Goal: Information Seeking & Learning: Compare options

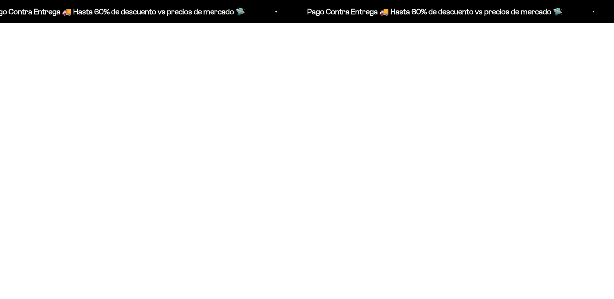
scroll to position [349, 0]
click at [113, 119] on img at bounding box center [112, 119] width 186 height 186
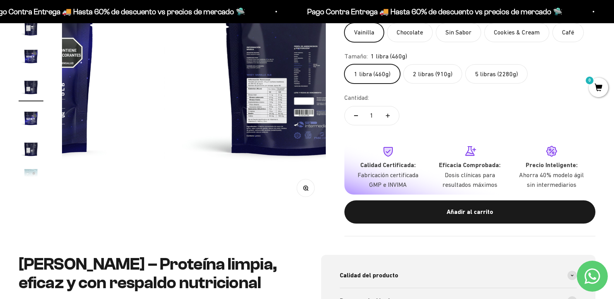
click at [303, 186] on circle "button" at bounding box center [305, 188] width 4 height 4
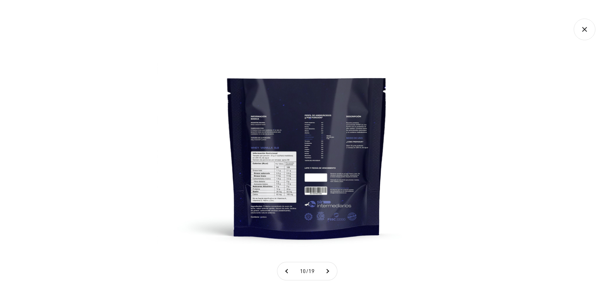
click at [309, 177] on img at bounding box center [306, 149] width 299 height 299
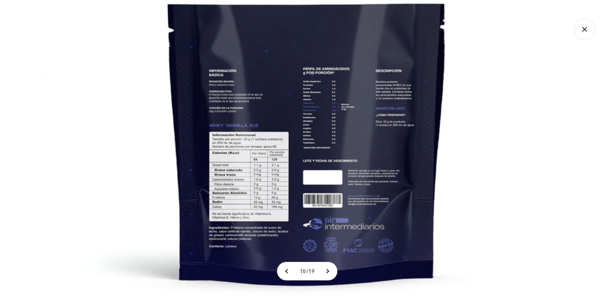
click at [365, 147] on img at bounding box center [307, 128] width 523 height 523
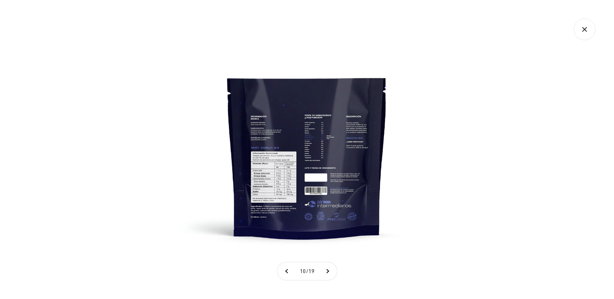
click at [364, 147] on img at bounding box center [306, 149] width 299 height 299
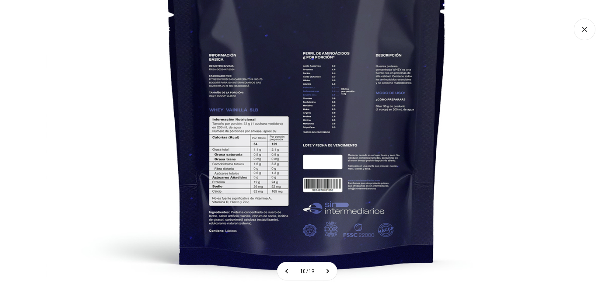
click at [589, 28] on icon "Cerrar galería" at bounding box center [585, 30] width 22 height 22
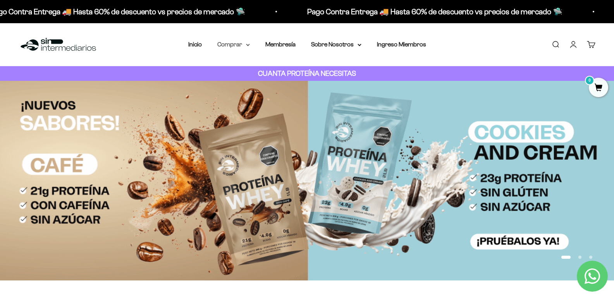
click at [248, 44] on icon at bounding box center [248, 45] width 4 height 3
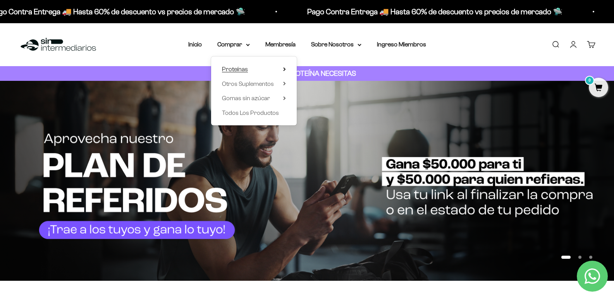
click at [283, 69] on summary "Proteínas" at bounding box center [254, 69] width 64 height 10
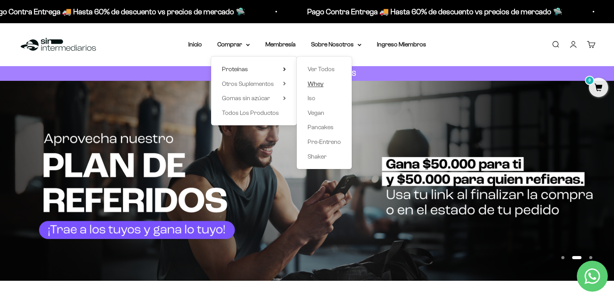
click at [332, 84] on link "Whey" at bounding box center [324, 84] width 33 height 10
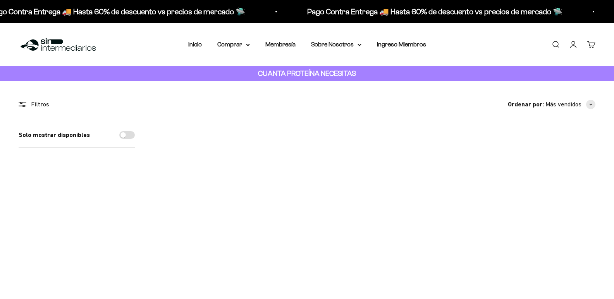
click at [199, 168] on img at bounding box center [193, 162] width 81 height 81
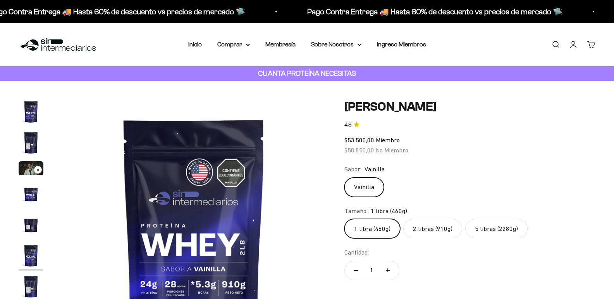
scroll to position [0, 1313]
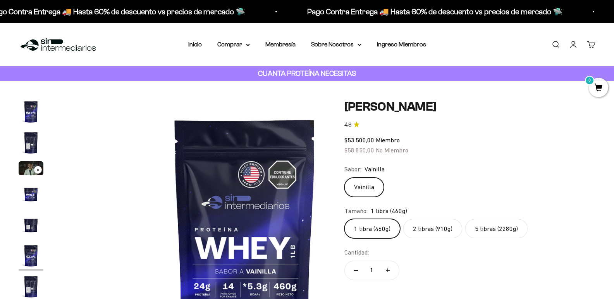
click at [30, 148] on img "Ir al artículo 2" at bounding box center [31, 143] width 25 height 25
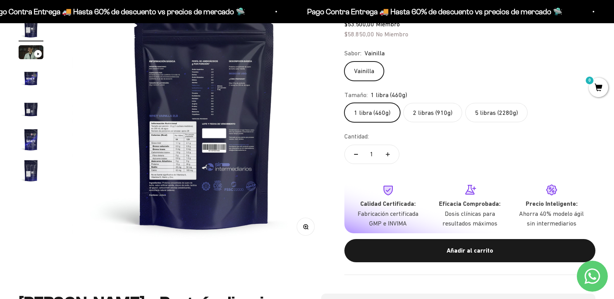
scroll to position [0, 0]
click at [303, 224] on icon "button" at bounding box center [305, 226] width 5 height 5
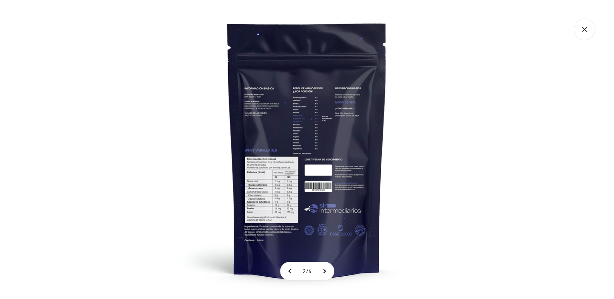
click at [279, 206] on img at bounding box center [306, 149] width 299 height 299
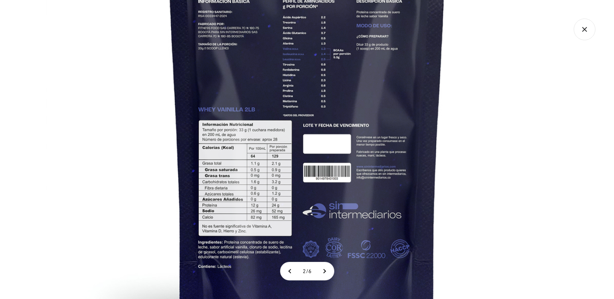
click at [580, 33] on icon "Cerrar galería" at bounding box center [585, 30] width 22 height 22
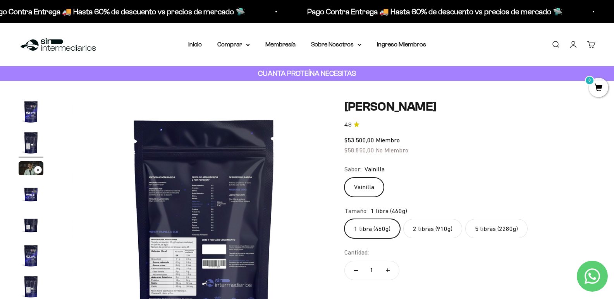
click at [33, 117] on img "Ir al artículo 1" at bounding box center [31, 112] width 25 height 25
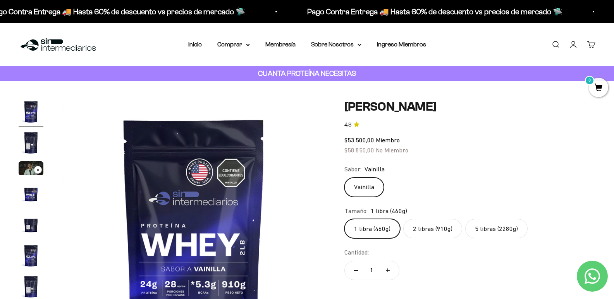
scroll to position [77, 0]
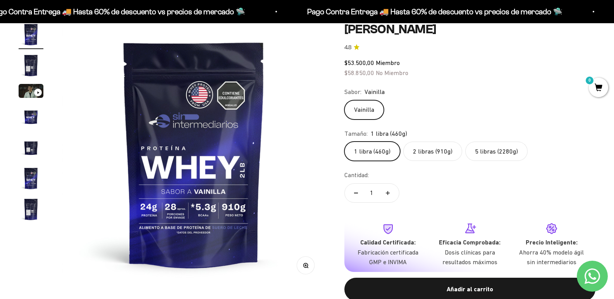
click at [303, 264] on circle "button" at bounding box center [305, 265] width 4 height 4
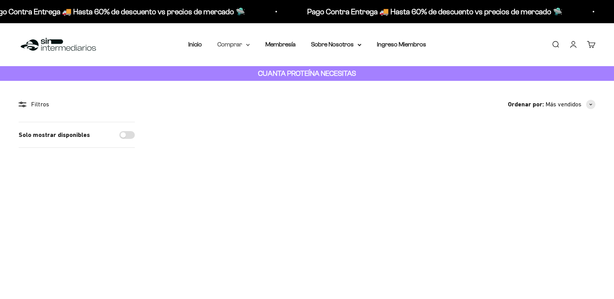
click at [248, 44] on icon at bounding box center [248, 45] width 4 height 3
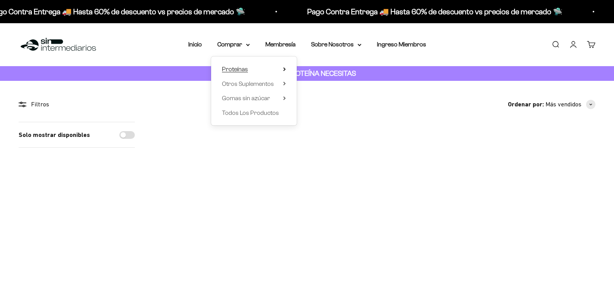
click at [283, 67] on icon at bounding box center [284, 69] width 3 height 4
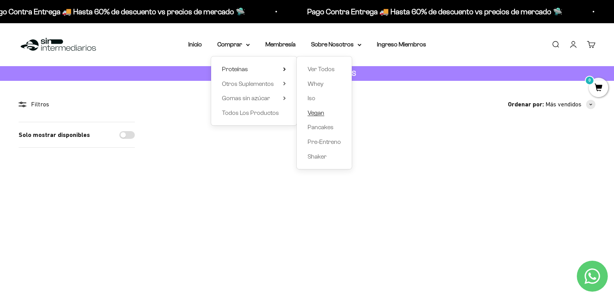
click at [321, 112] on span "Vegan" at bounding box center [316, 113] width 17 height 7
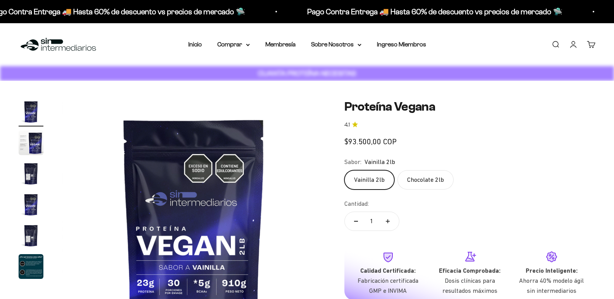
scroll to position [39, 0]
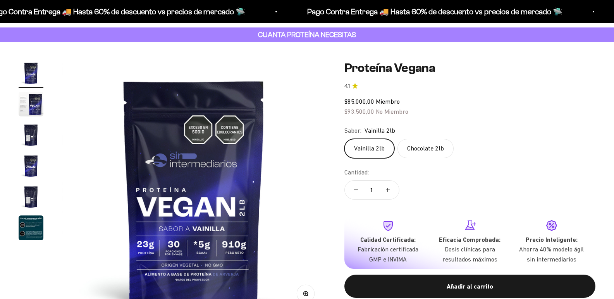
click at [29, 123] on img "Ir al artículo 3" at bounding box center [31, 135] width 25 height 25
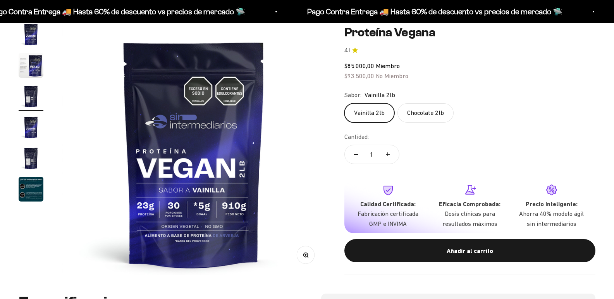
scroll to position [0, 525]
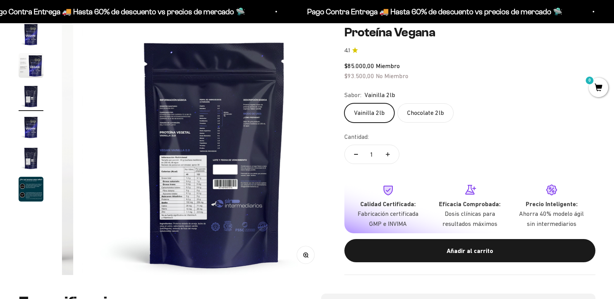
click at [303, 257] on circle "button" at bounding box center [305, 255] width 4 height 4
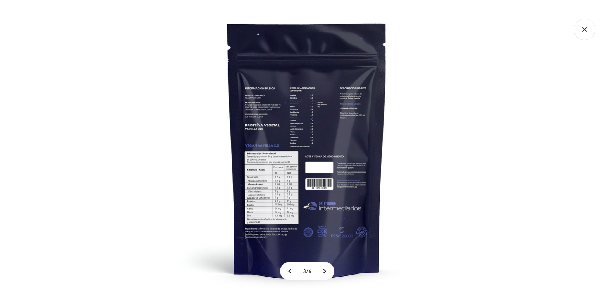
scroll to position [0, 0]
click at [290, 230] on img at bounding box center [306, 149] width 299 height 299
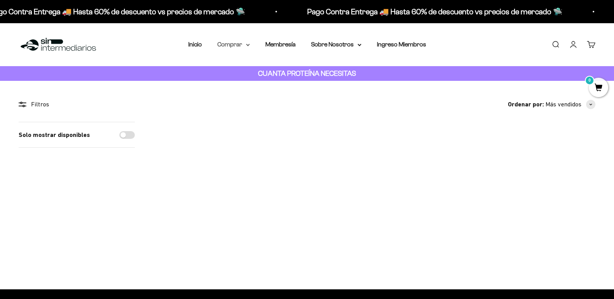
click at [246, 45] on icon at bounding box center [248, 45] width 4 height 3
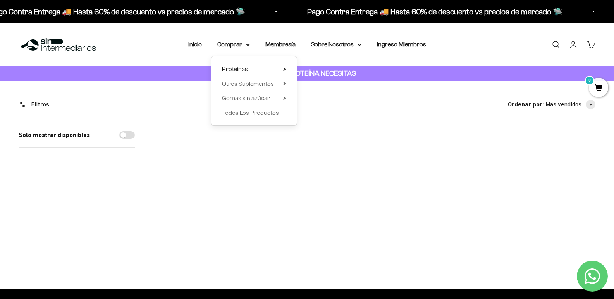
click at [285, 68] on icon at bounding box center [284, 69] width 3 height 4
click at [314, 99] on span "Iso" at bounding box center [312, 98] width 8 height 7
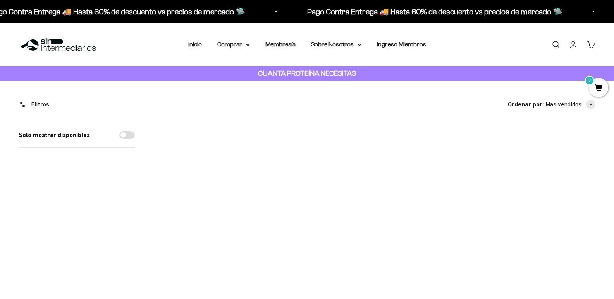
click at [291, 170] on img at bounding box center [284, 162] width 81 height 81
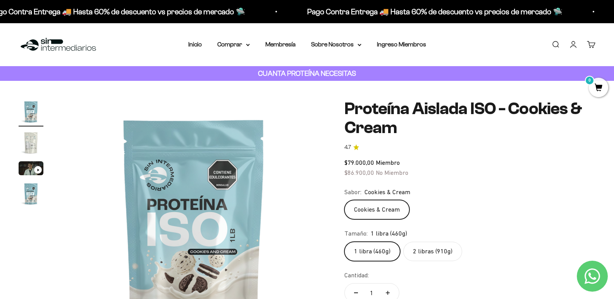
click at [31, 147] on img "Ir al artículo 2" at bounding box center [31, 143] width 25 height 25
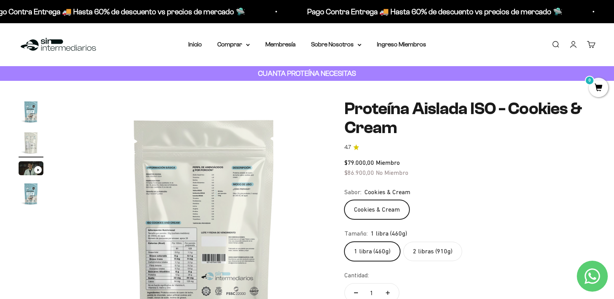
scroll to position [232, 0]
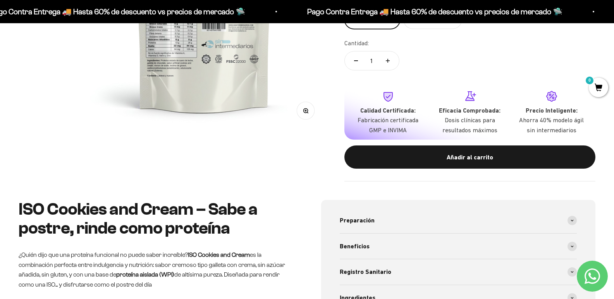
click at [303, 108] on icon "button" at bounding box center [305, 110] width 5 height 5
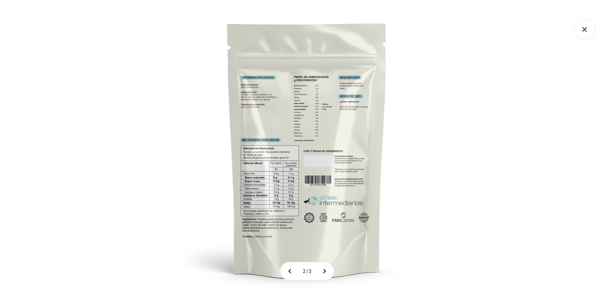
click at [308, 216] on img at bounding box center [306, 149] width 299 height 299
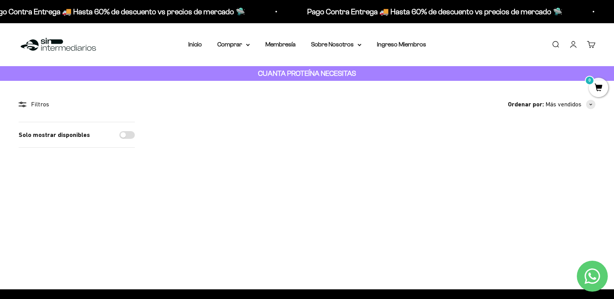
click at [460, 167] on img at bounding box center [464, 162] width 81 height 81
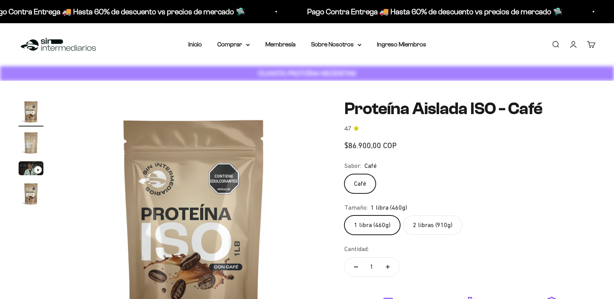
click at [33, 149] on img "Ir al artículo 2" at bounding box center [31, 143] width 25 height 25
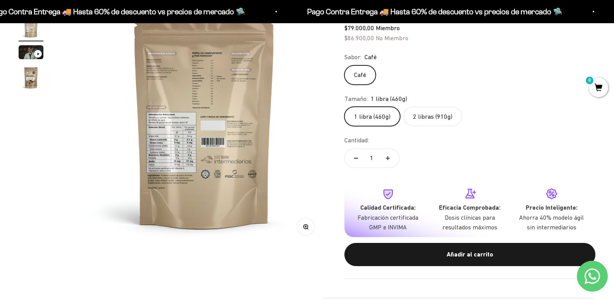
click at [298, 224] on button "Zoom" at bounding box center [305, 226] width 17 height 17
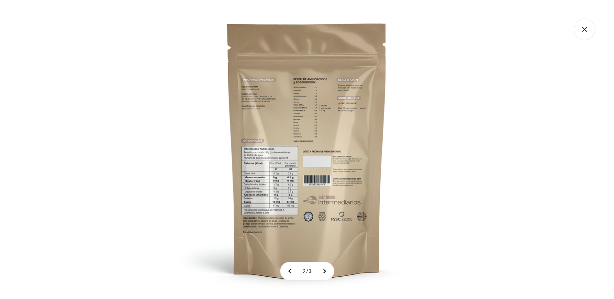
click at [286, 185] on img at bounding box center [306, 149] width 299 height 299
